Goal: Information Seeking & Learning: Learn about a topic

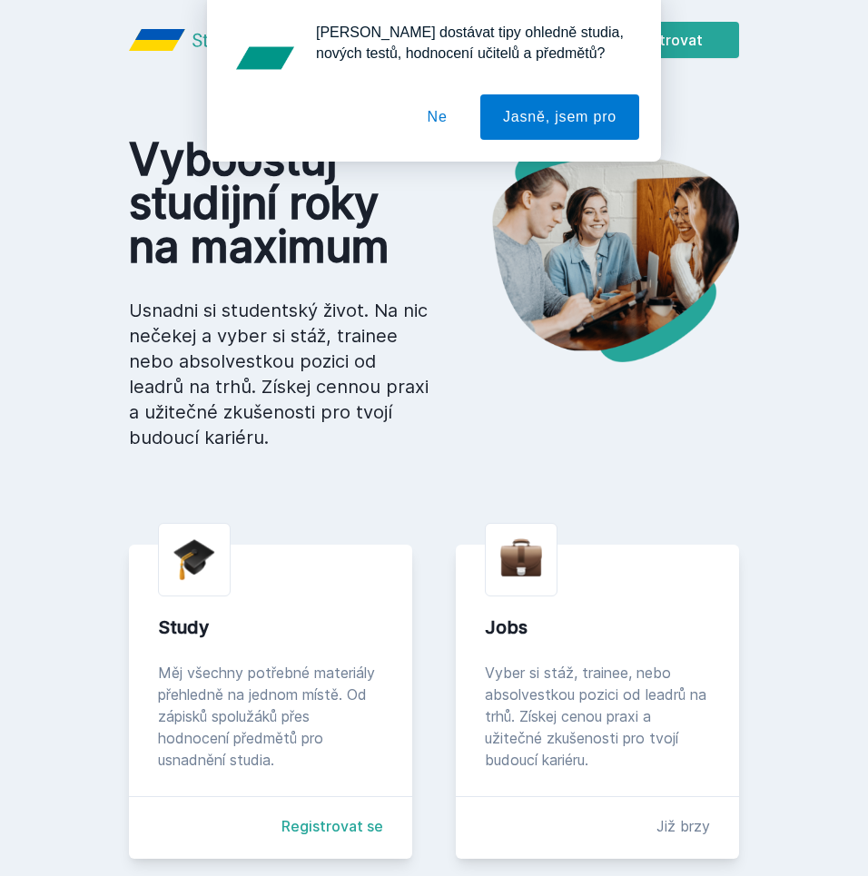
click at [515, 43] on div "[PERSON_NAME] dostávat tipy ohledně studia, nových testů, hodnocení učitelů a p…" at bounding box center [434, 58] width 410 height 73
click at [441, 122] on button "Ne" at bounding box center [437, 116] width 65 height 45
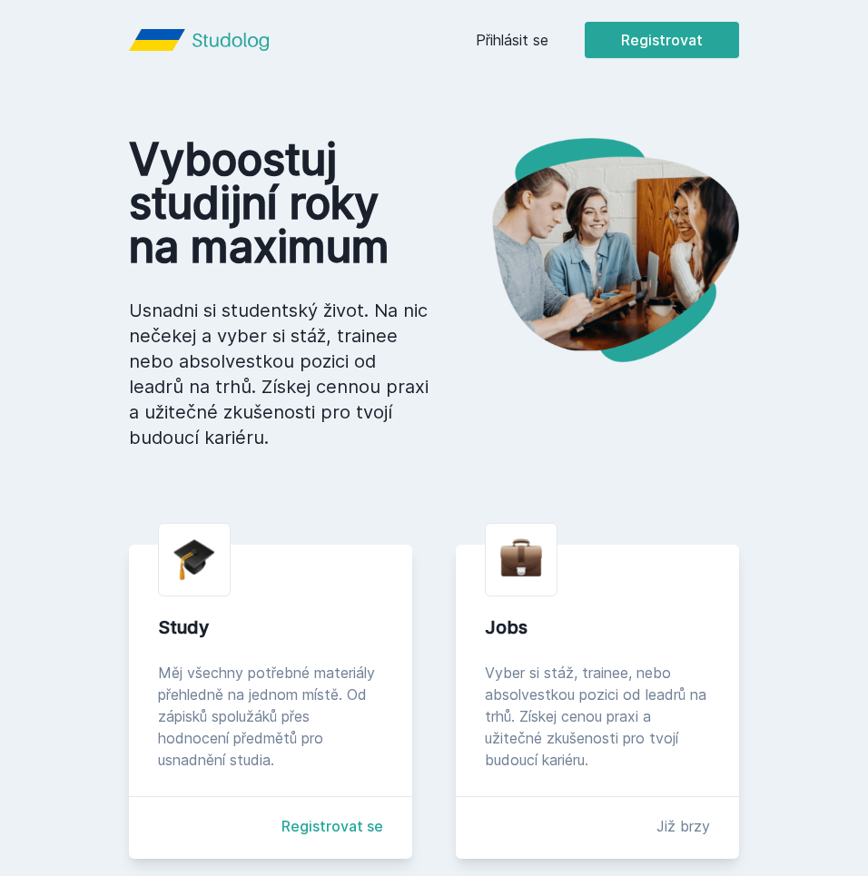
click at [520, 45] on div "[PERSON_NAME] dostávat tipy ohledně studia, nových testů, hodnocení učitelů a p…" at bounding box center [434, 81] width 868 height 162
click at [520, 37] on link "Přihlásit se" at bounding box center [512, 40] width 73 height 22
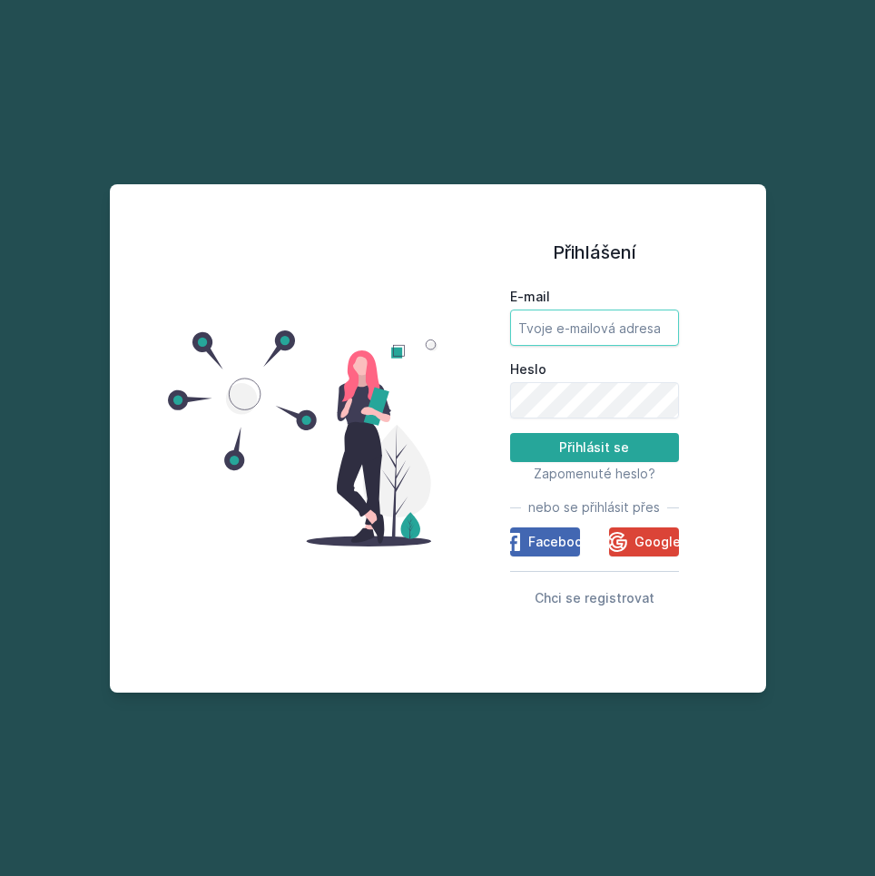
click at [563, 319] on input "E-mail" at bounding box center [594, 328] width 169 height 36
type input "[PERSON_NAME][EMAIL_ADDRESS][PERSON_NAME][DOMAIN_NAME]"
click at [510, 433] on button "Přihlásit se" at bounding box center [594, 447] width 169 height 29
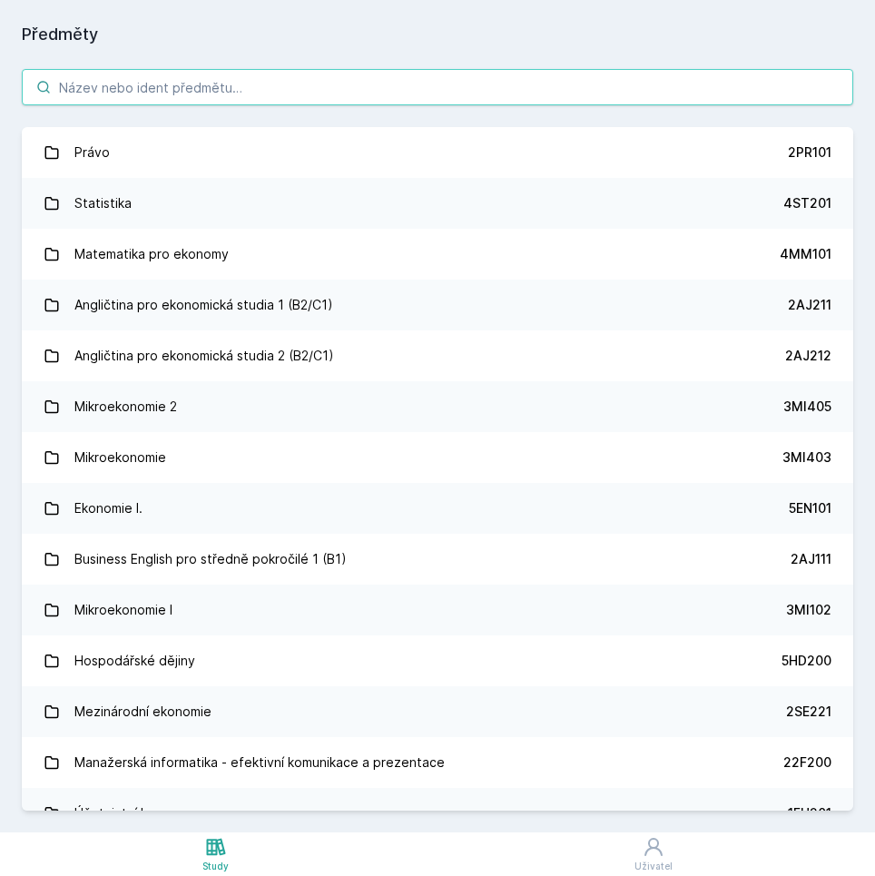
click at [192, 86] on input "search" at bounding box center [438, 87] width 832 height 36
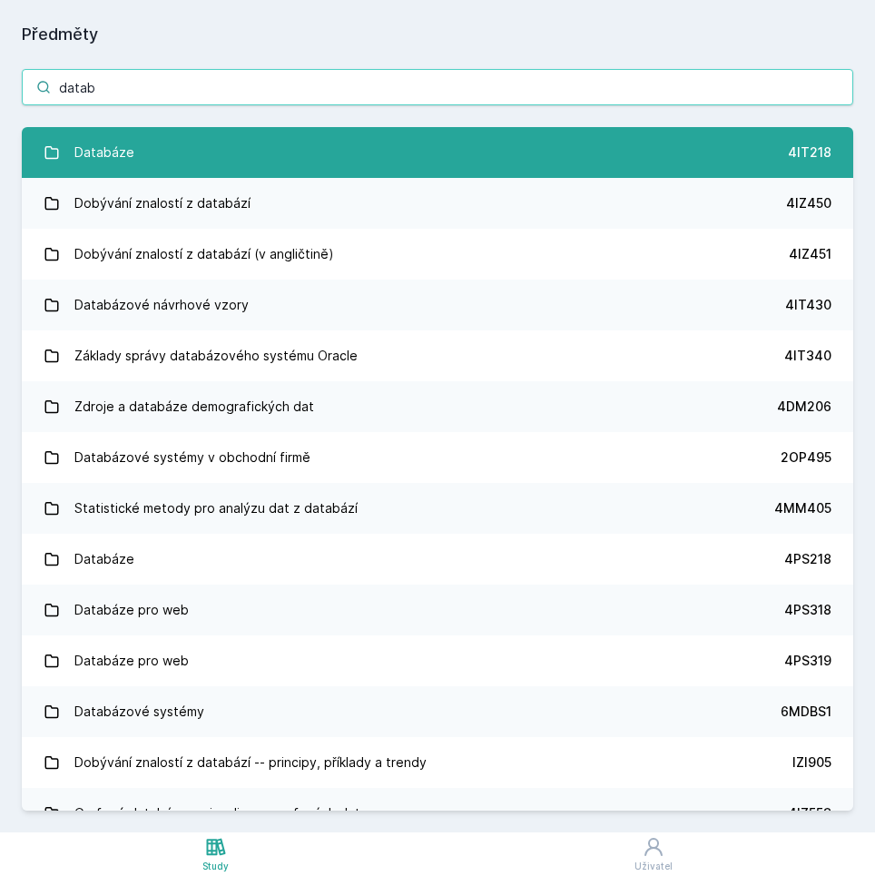
type input "datab"
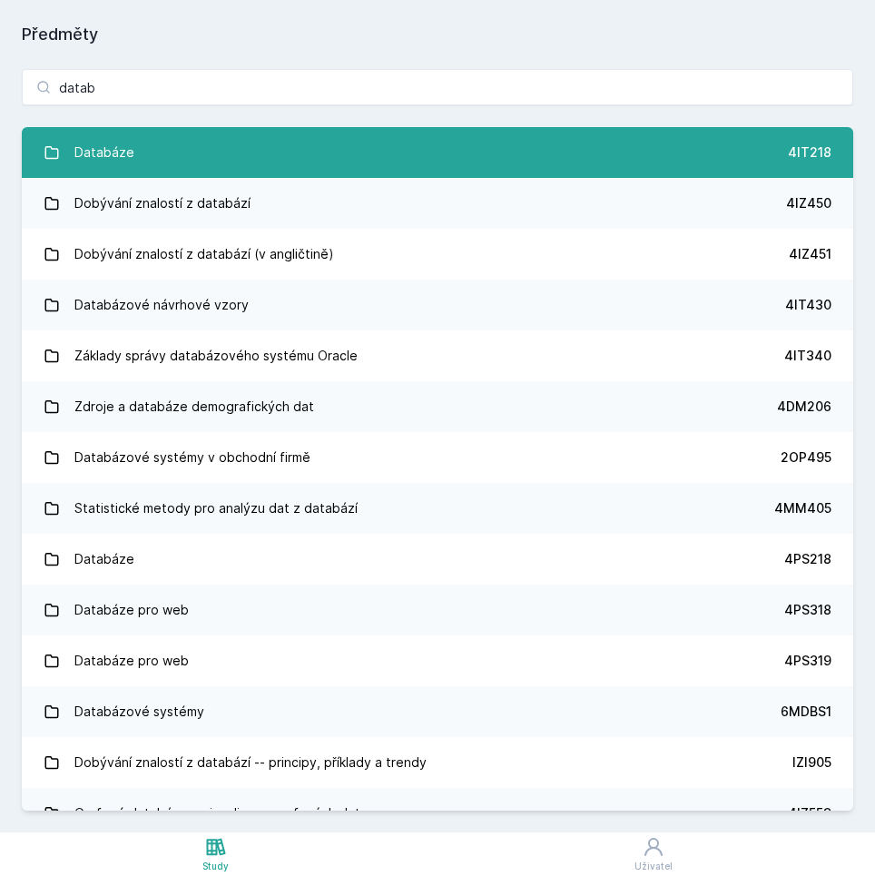
click at [162, 160] on link "Databáze 4IT218" at bounding box center [438, 152] width 832 height 51
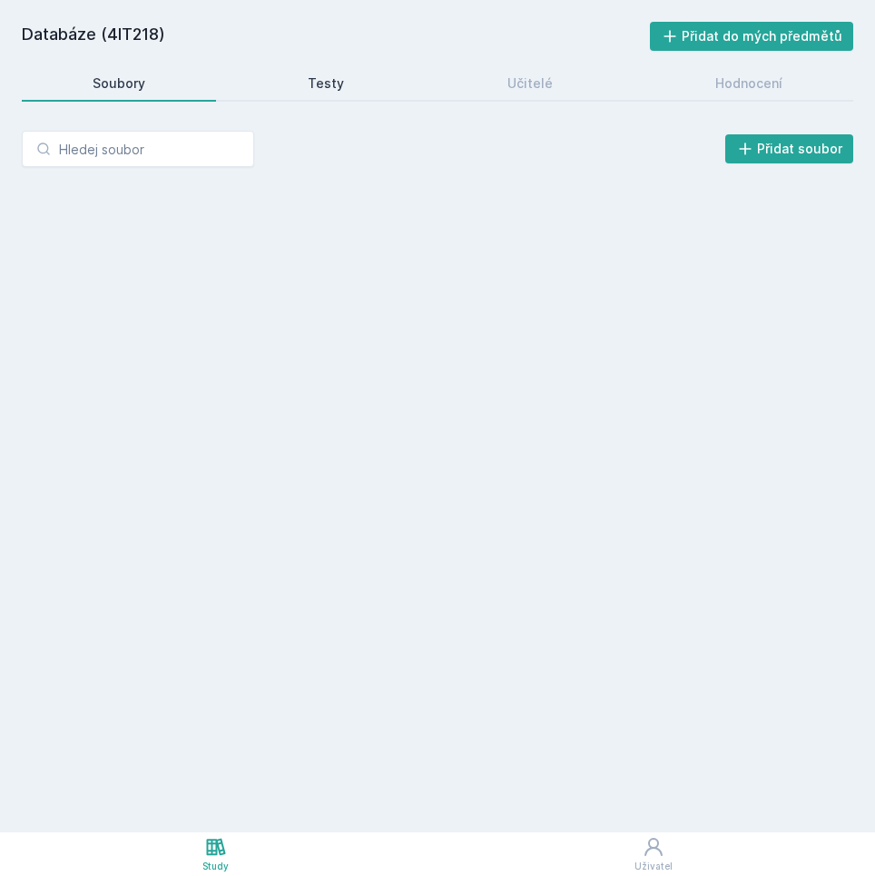
click at [358, 92] on link "Testy" at bounding box center [327, 83] width 178 height 36
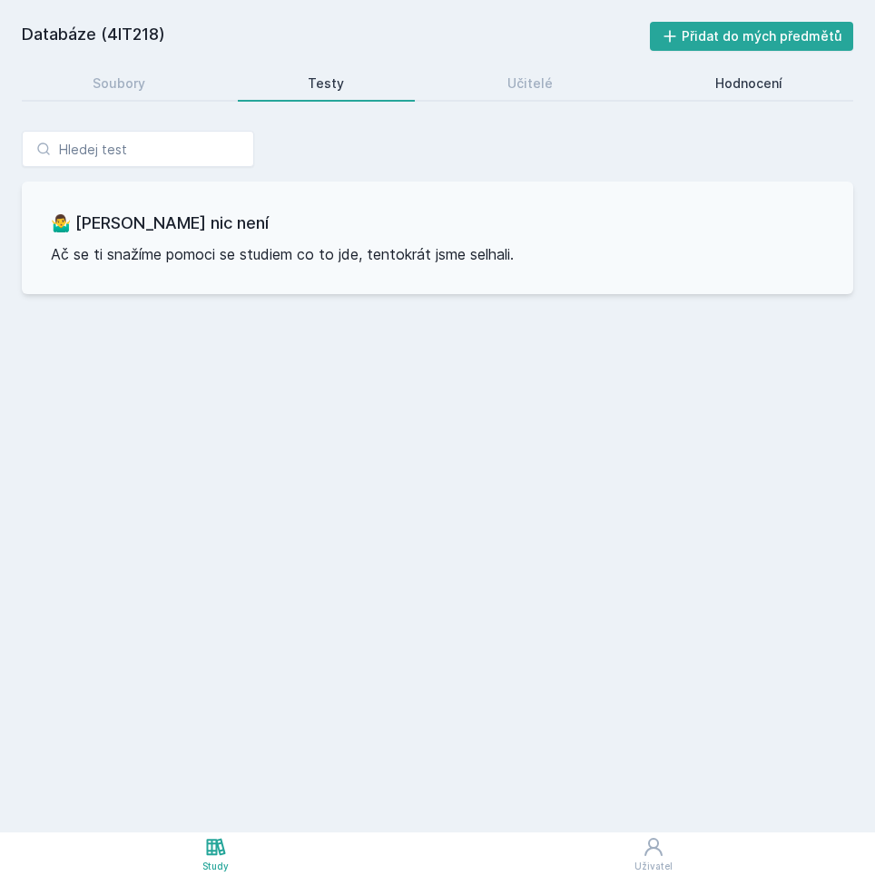
click at [687, 81] on link "Hodnocení" at bounding box center [749, 83] width 209 height 36
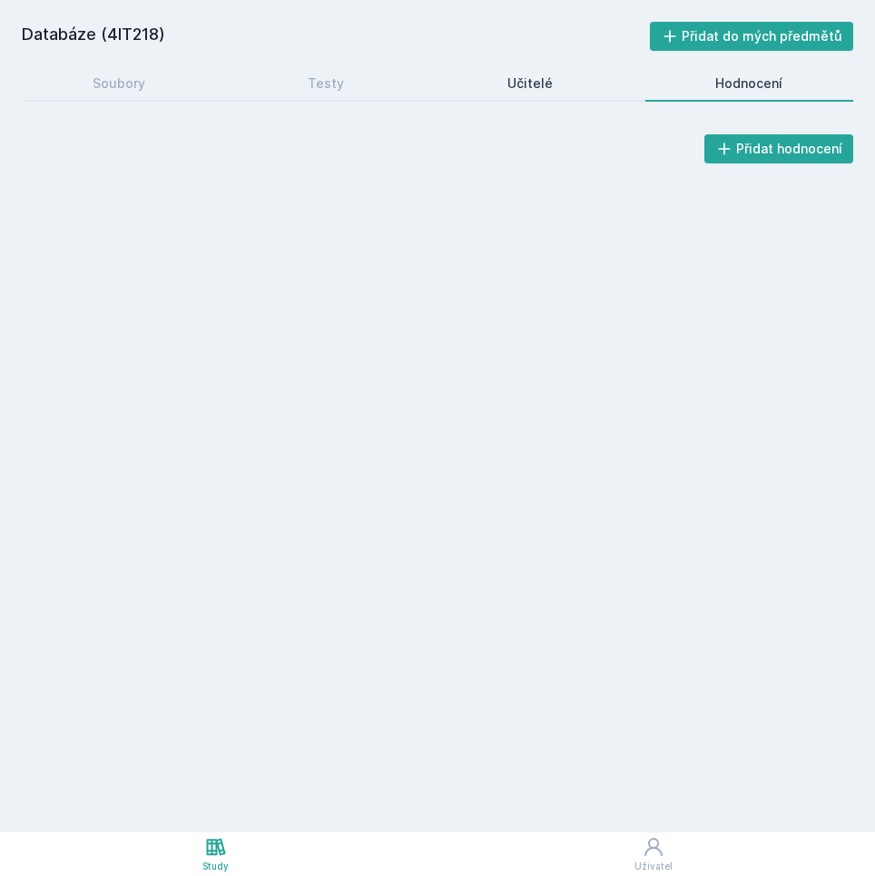
click at [588, 87] on link "Učitelé" at bounding box center [530, 83] width 187 height 36
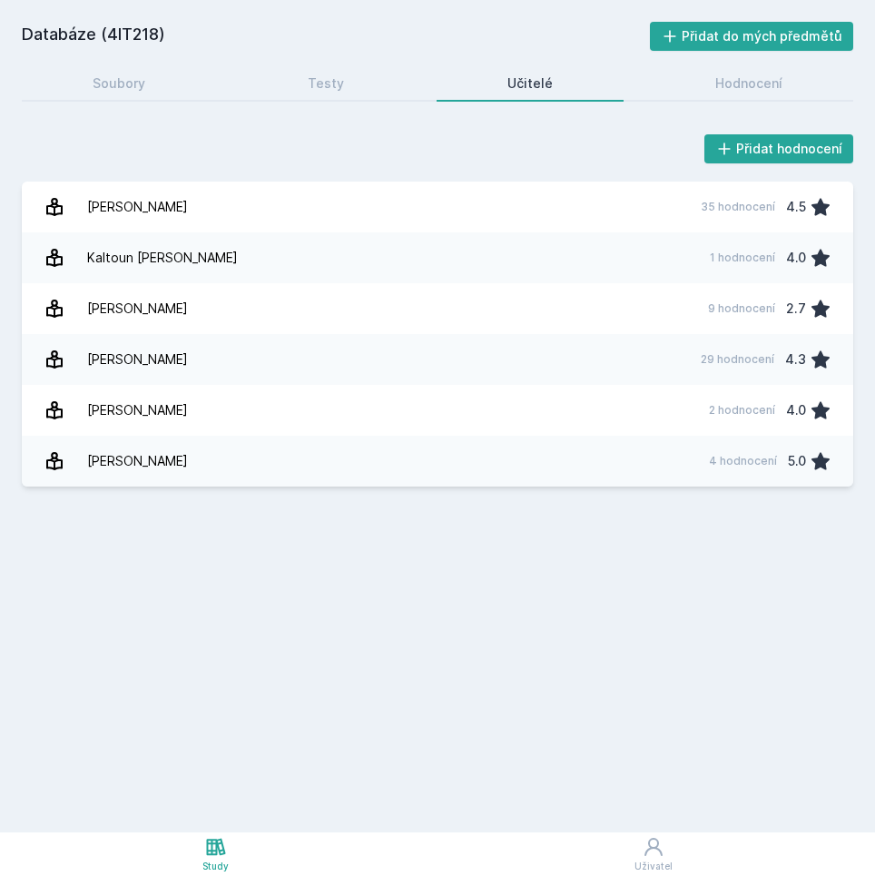
click at [120, 100] on div "Soubory Testy Učitelé Hodnocení" at bounding box center [438, 83] width 832 height 36
click at [119, 87] on div "Soubory" at bounding box center [119, 83] width 53 height 18
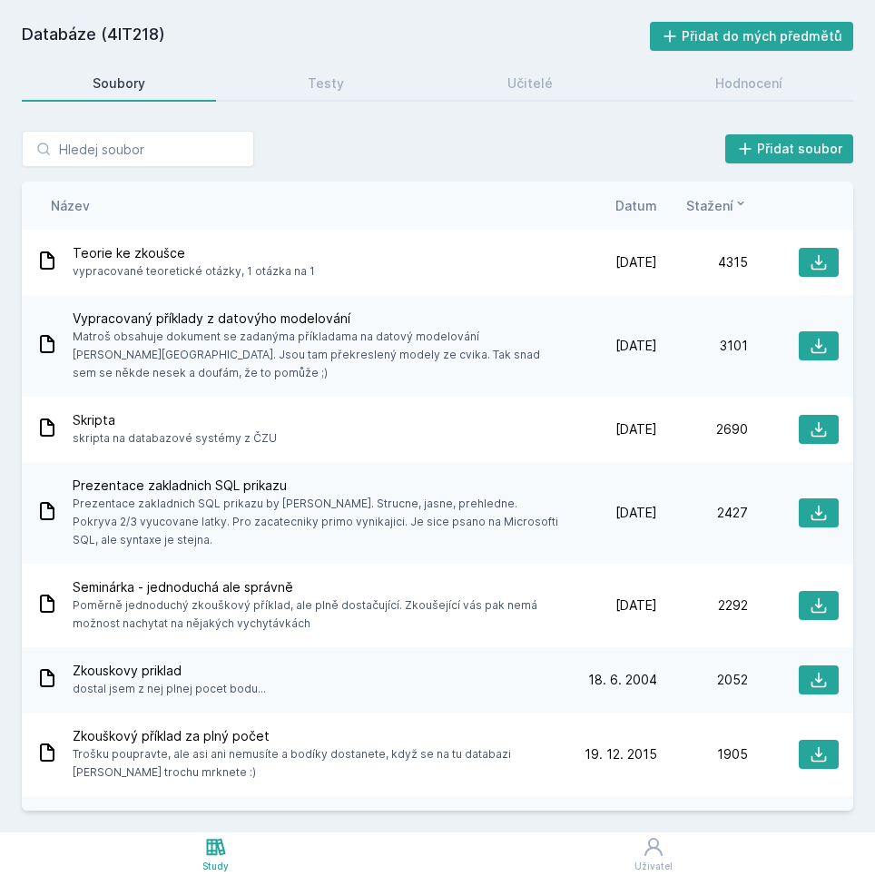
click at [716, 202] on span "Stažení" at bounding box center [709, 205] width 47 height 19
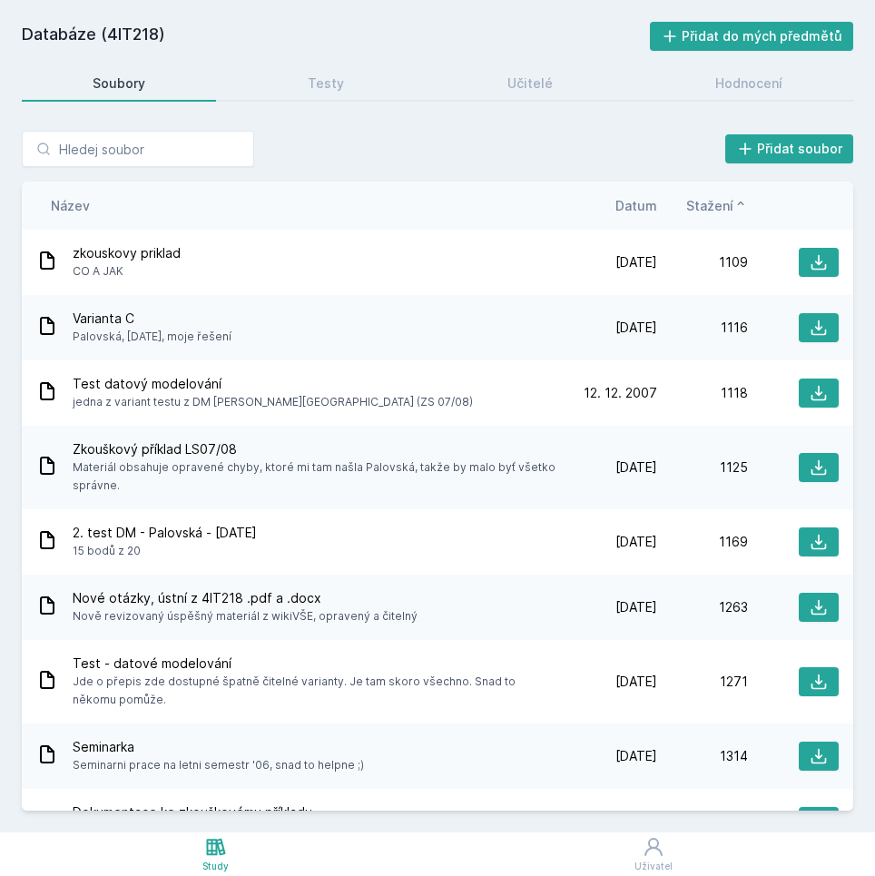
click at [716, 202] on span "Stažení" at bounding box center [709, 205] width 47 height 19
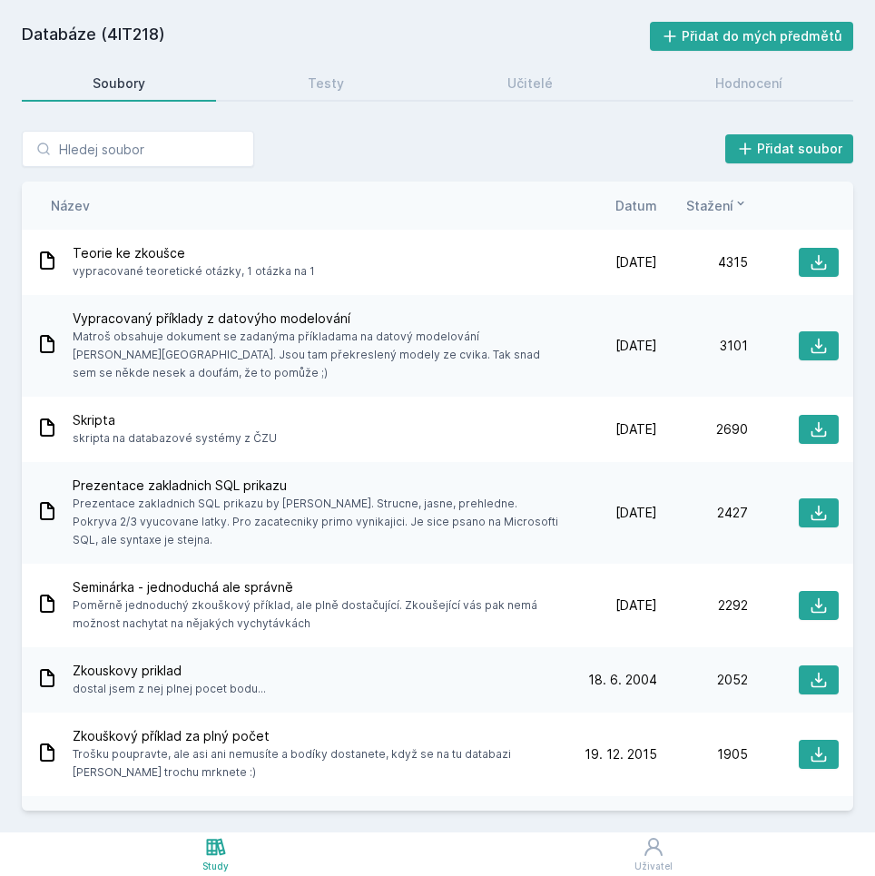
click at [716, 202] on span "Stažení" at bounding box center [709, 205] width 47 height 19
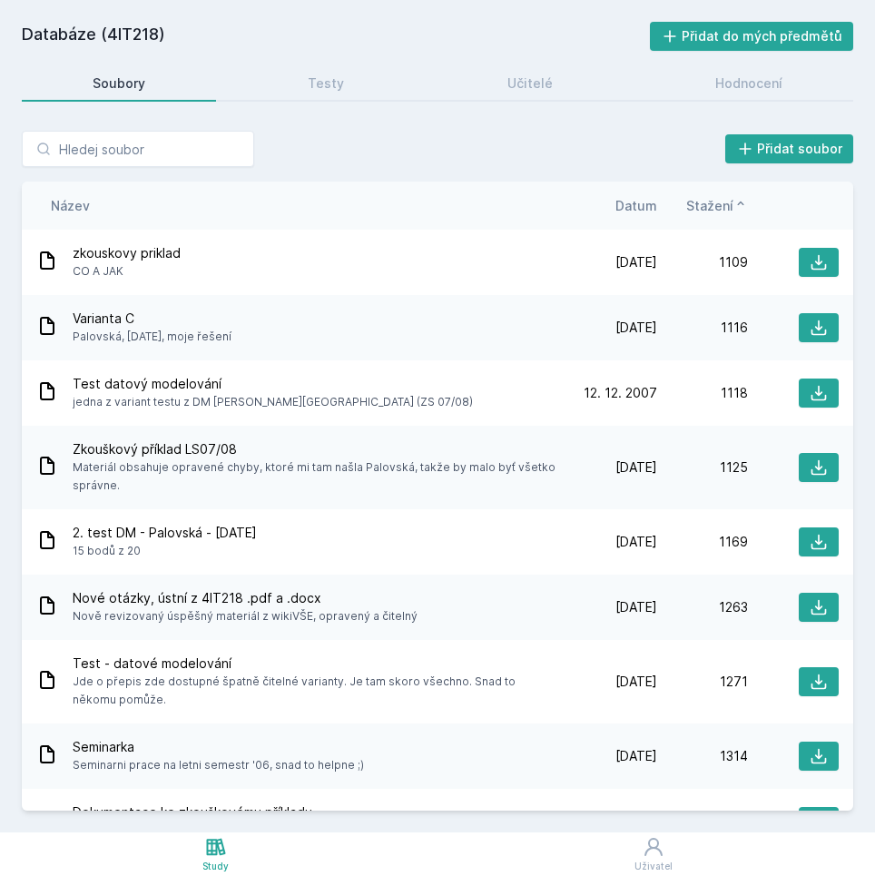
click at [645, 217] on div "Název Datum Stažení" at bounding box center [438, 206] width 832 height 48
click at [644, 211] on span "Datum" at bounding box center [637, 205] width 42 height 19
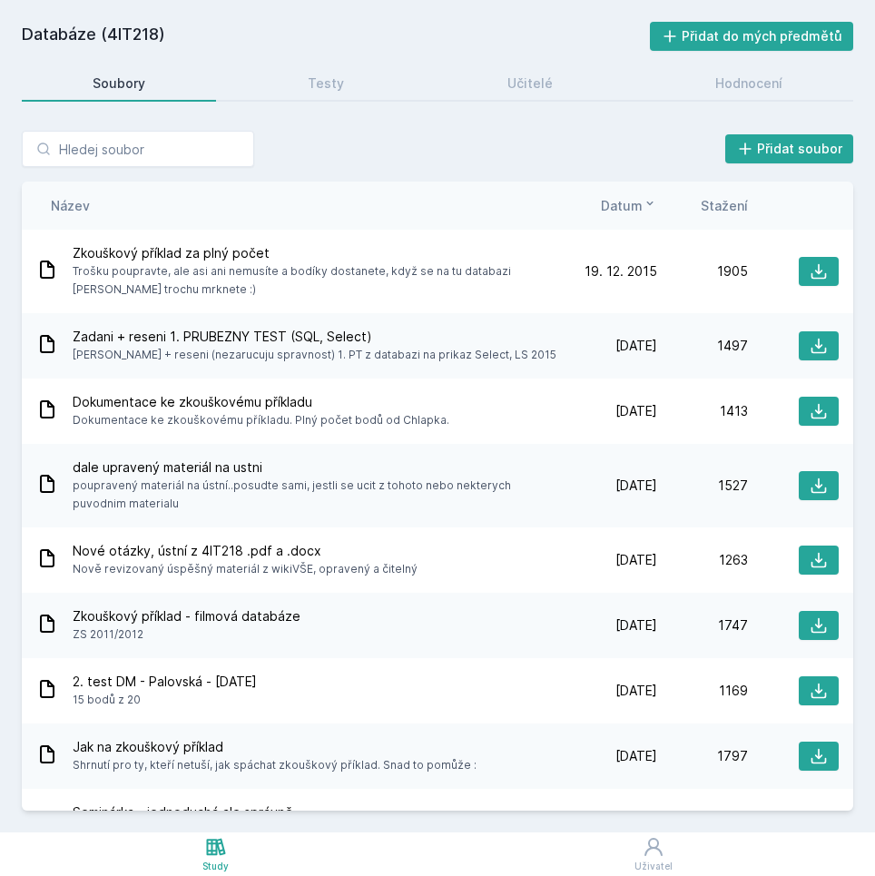
click at [654, 216] on div "Název Datum Stažení" at bounding box center [438, 206] width 832 height 48
click at [636, 209] on span "Datum" at bounding box center [622, 205] width 42 height 19
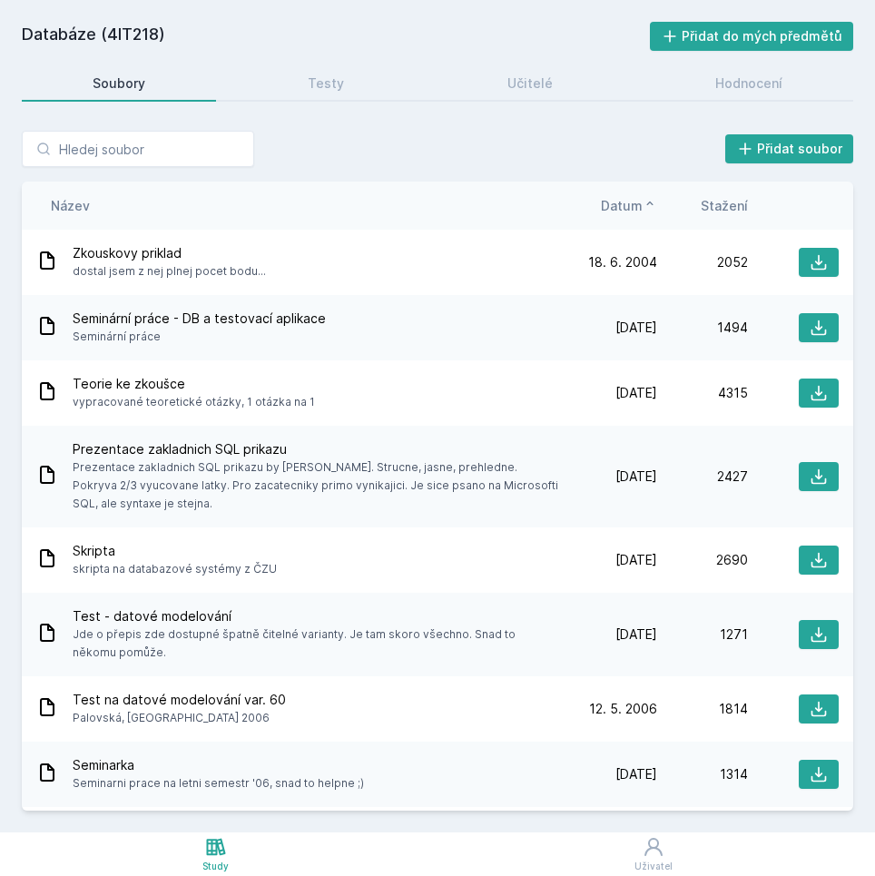
click at [636, 209] on span "Datum" at bounding box center [622, 205] width 42 height 19
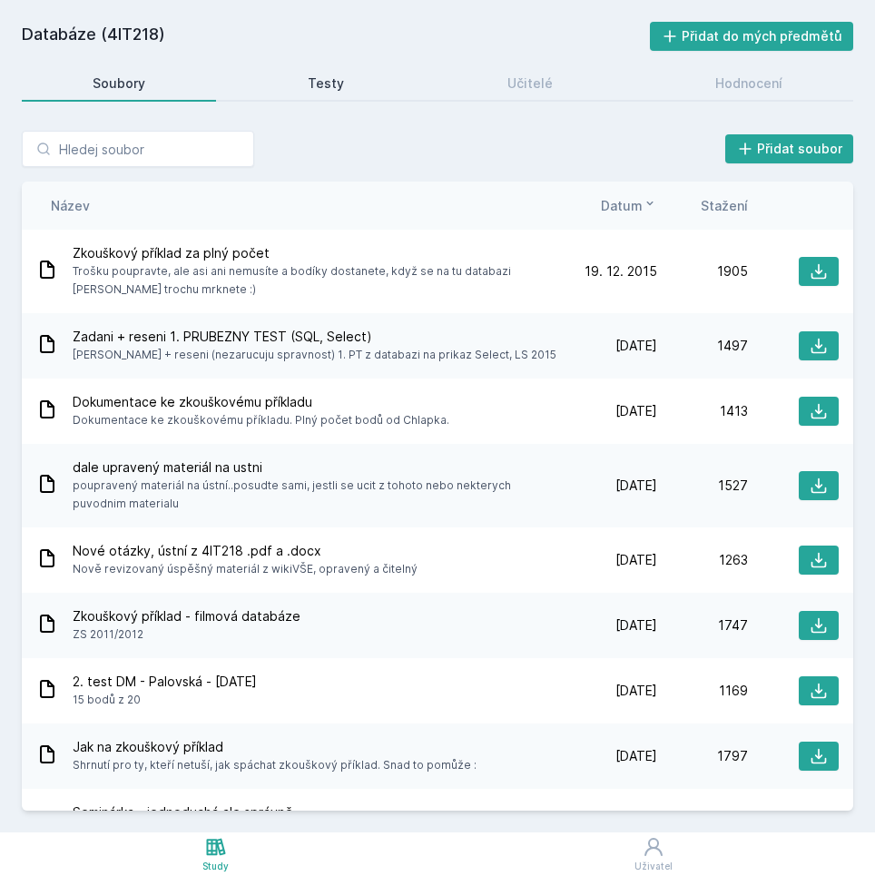
click at [340, 88] on div "Testy" at bounding box center [326, 83] width 36 height 18
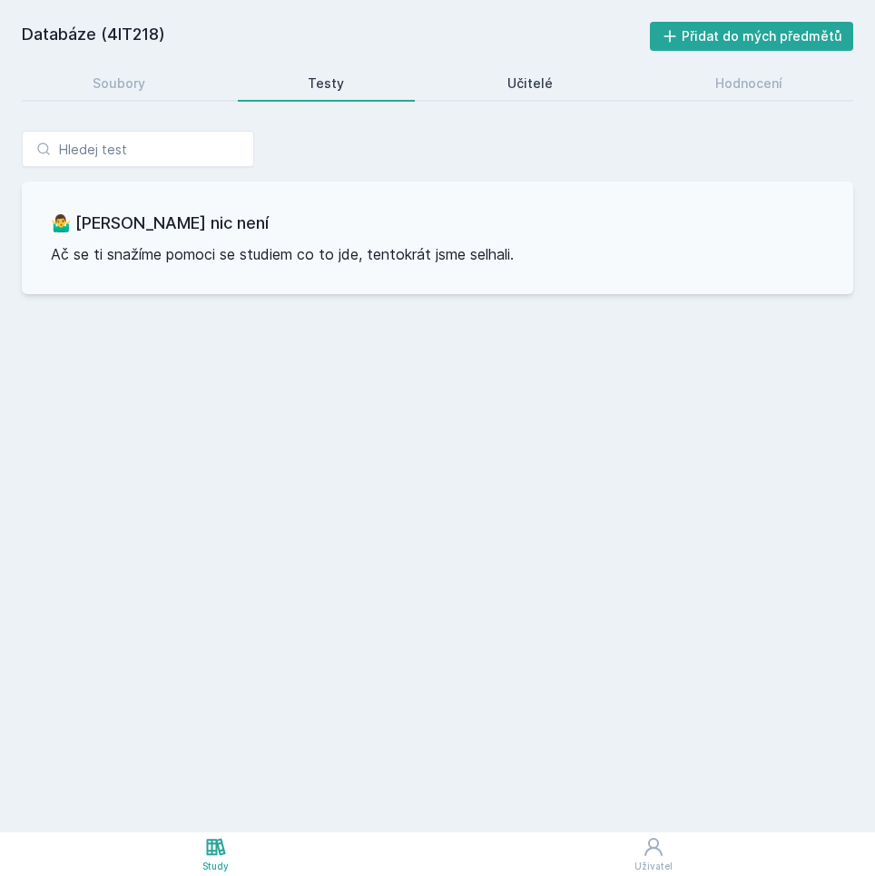
click at [517, 84] on div "Učitelé" at bounding box center [529, 83] width 45 height 18
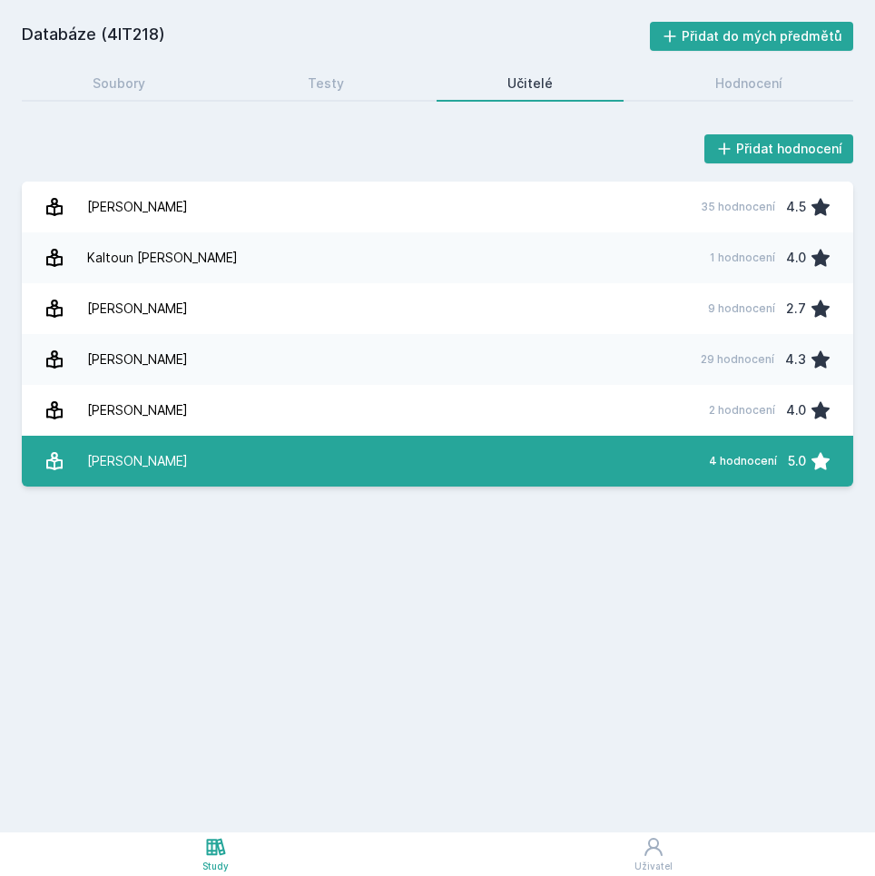
click at [281, 456] on link "[PERSON_NAME] 4 hodnocení 5.0" at bounding box center [438, 461] width 832 height 51
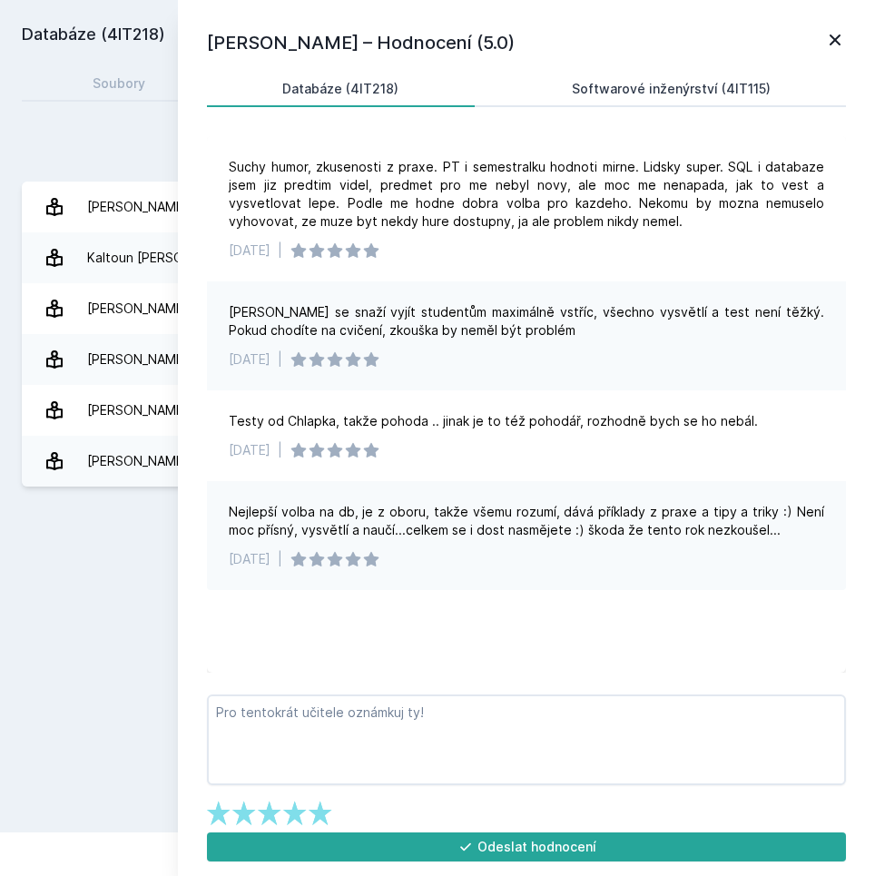
click at [667, 92] on div "Softwarové inženýrství (4IT115)" at bounding box center [671, 89] width 199 height 18
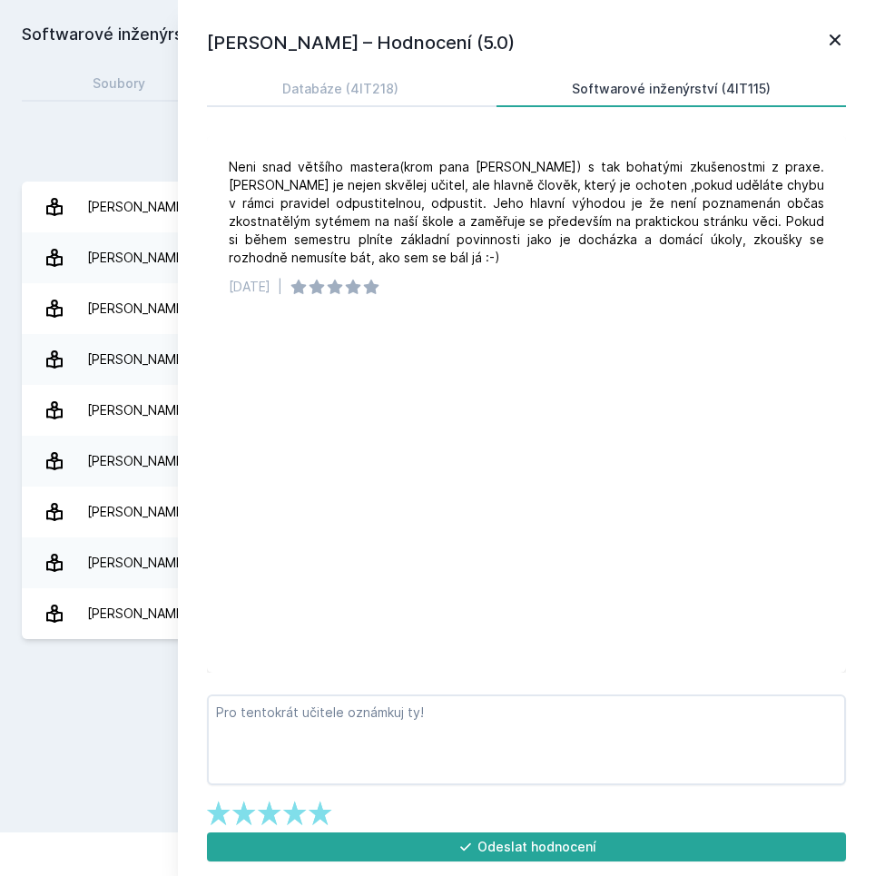
click at [842, 30] on icon at bounding box center [835, 40] width 22 height 22
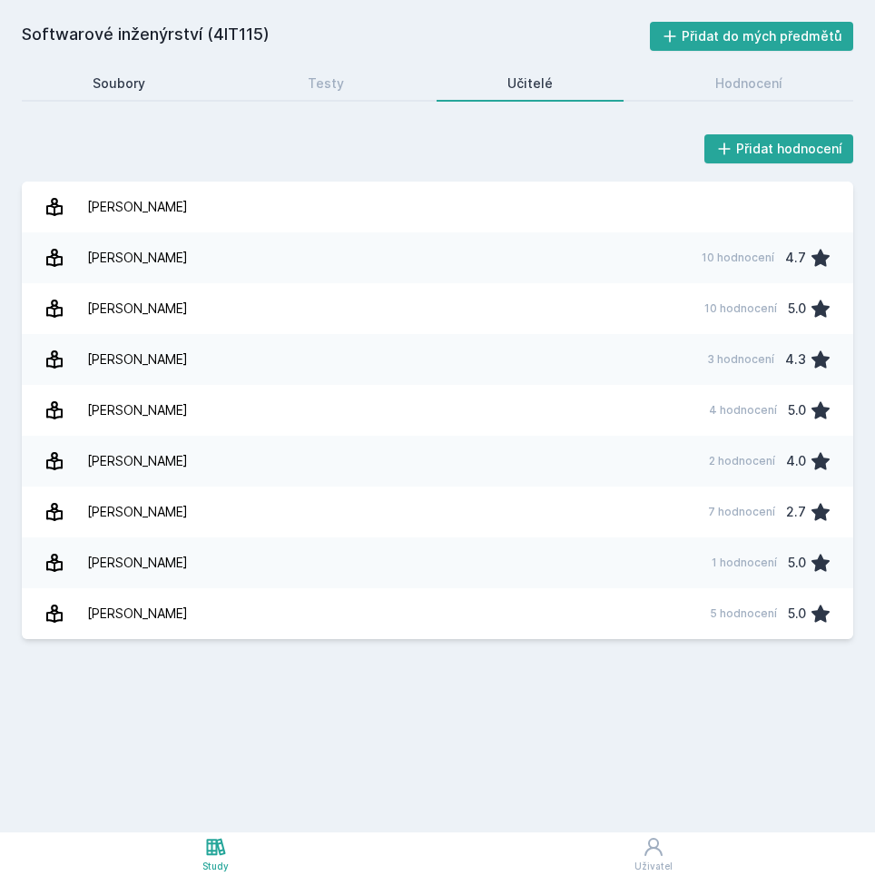
click at [137, 94] on link "Soubory" at bounding box center [119, 83] width 194 height 36
